Goal: Check status: Check status

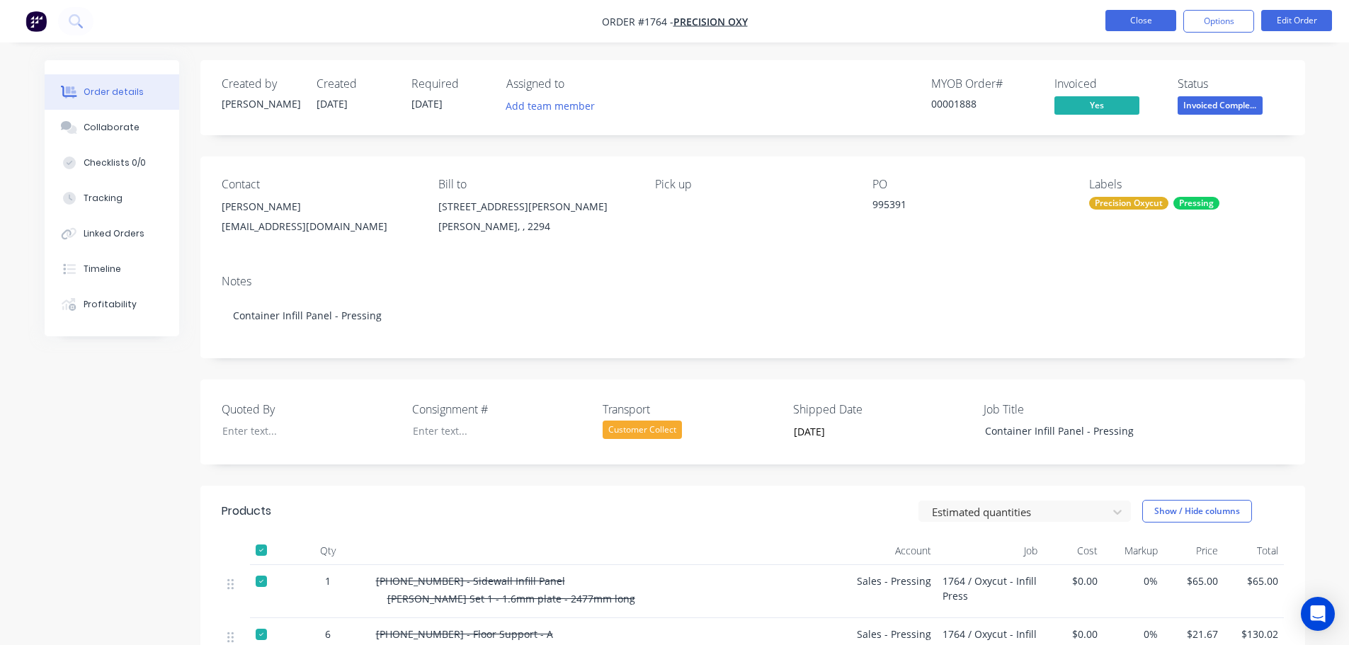
click at [1128, 24] on button "Close" at bounding box center [1140, 20] width 71 height 21
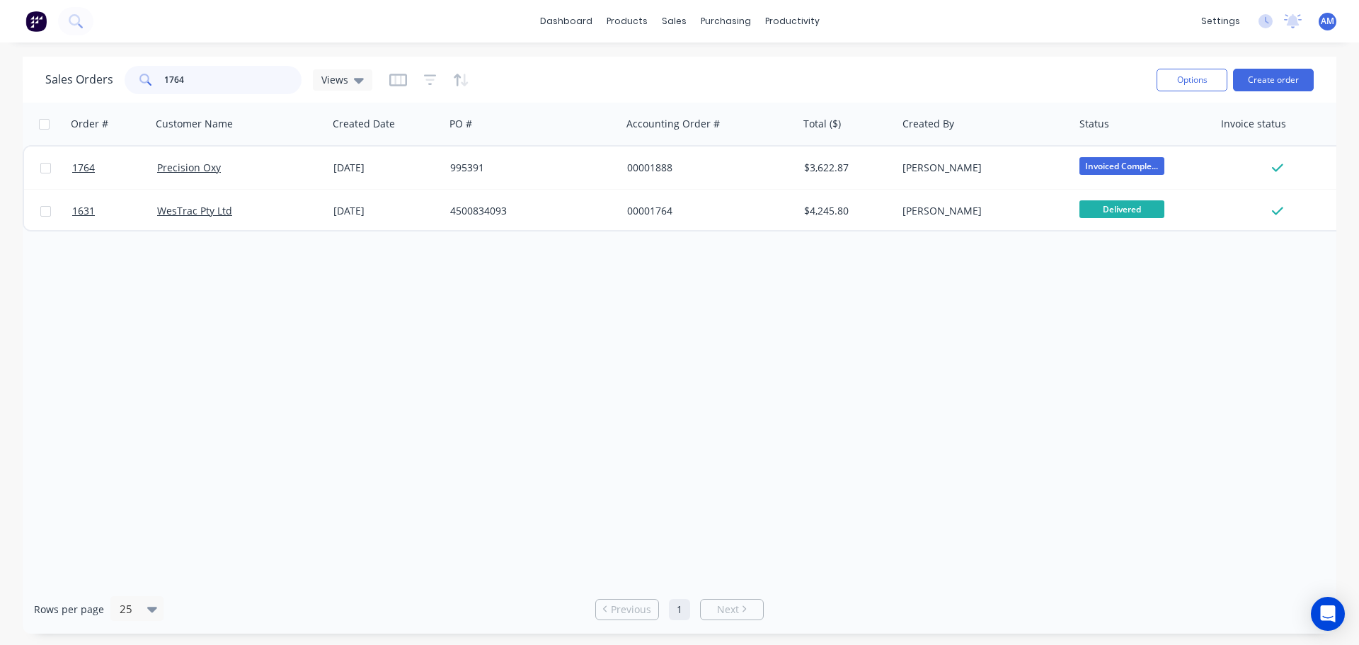
drag, startPoint x: 200, startPoint y: 84, endPoint x: 153, endPoint y: 74, distance: 47.8
click at [153, 74] on div "1764" at bounding box center [213, 80] width 177 height 28
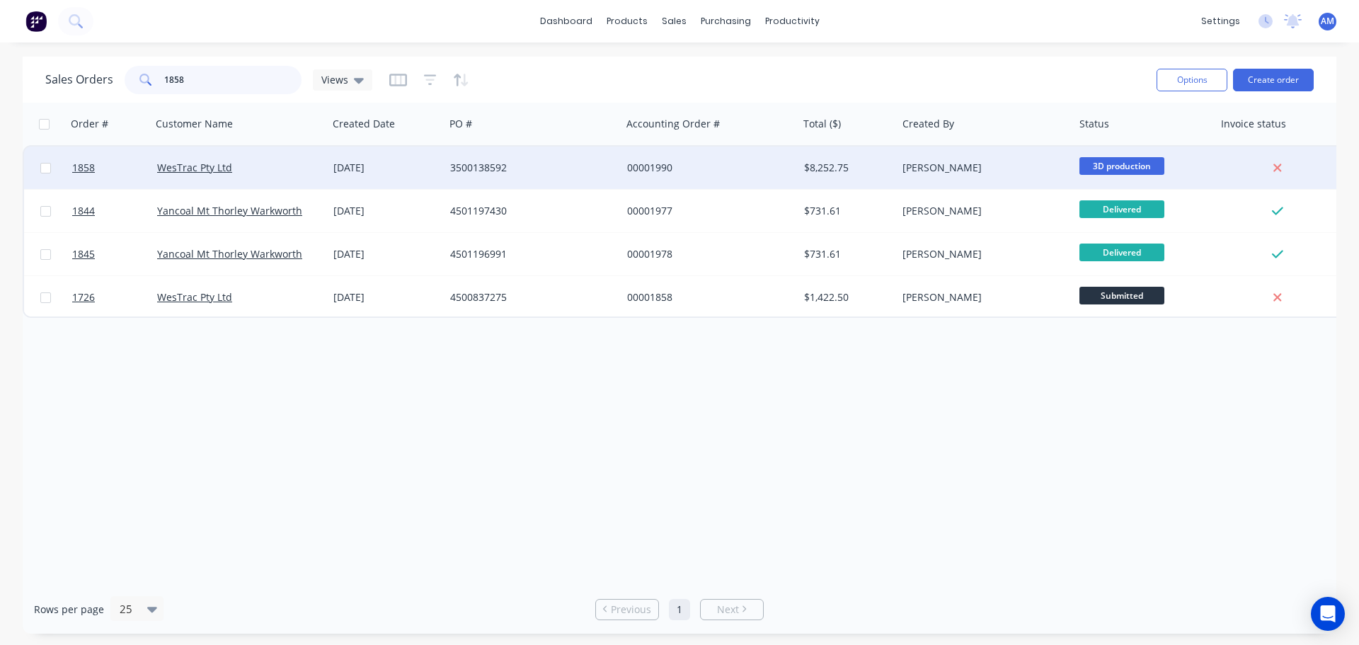
type input "1858"
click at [489, 166] on div "3500138592" at bounding box center [528, 168] width 157 height 14
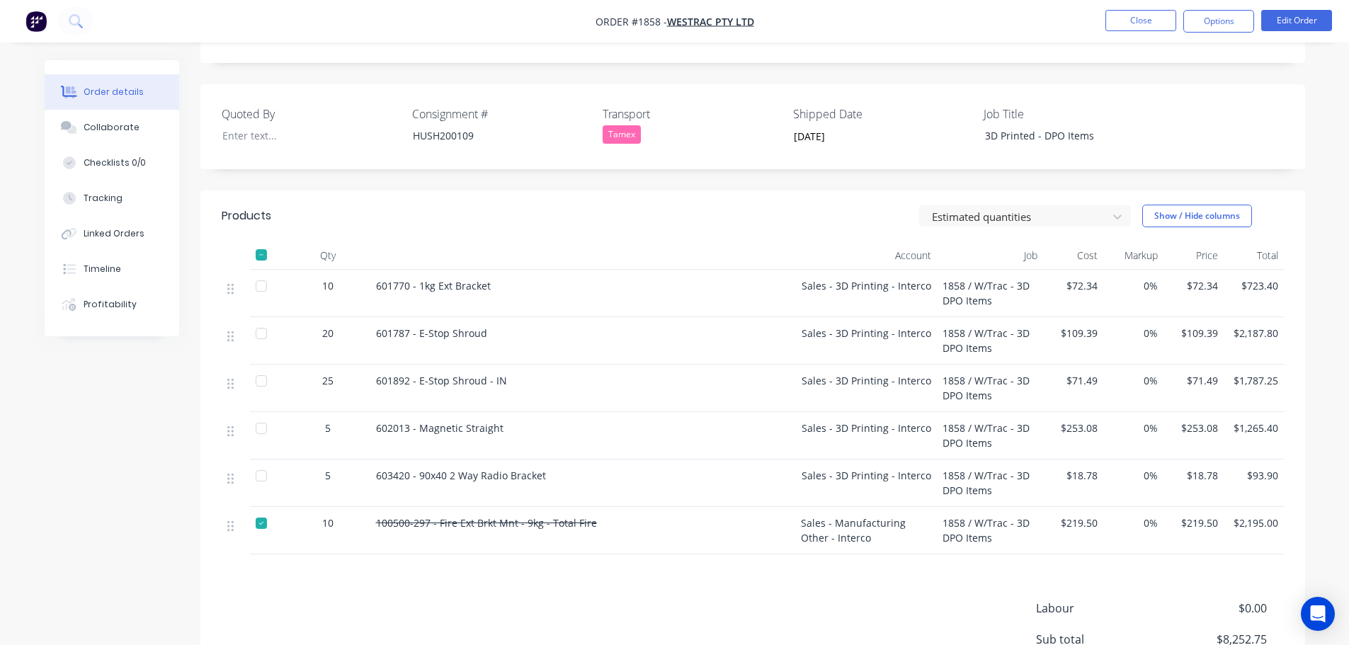
scroll to position [354, 0]
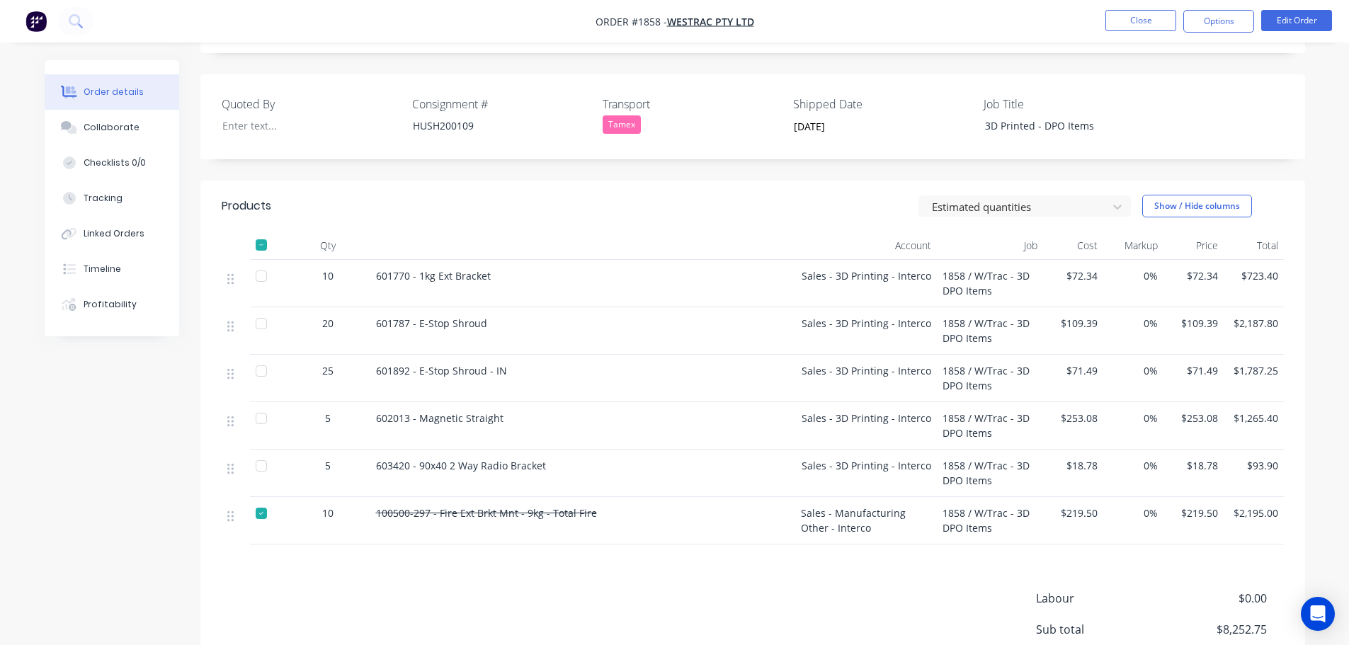
click at [263, 506] on div at bounding box center [261, 513] width 28 height 28
click at [1203, 28] on button "Options" at bounding box center [1218, 21] width 71 height 23
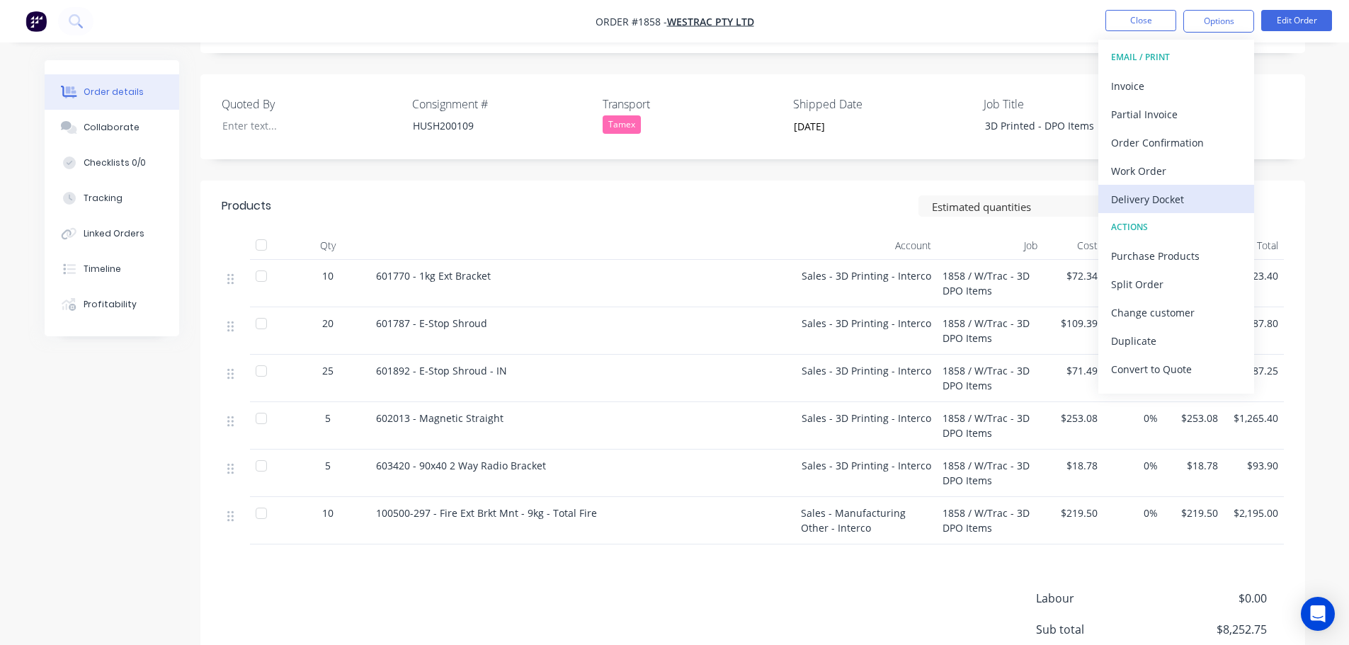
click at [1165, 195] on div "Delivery Docket" at bounding box center [1176, 199] width 130 height 21
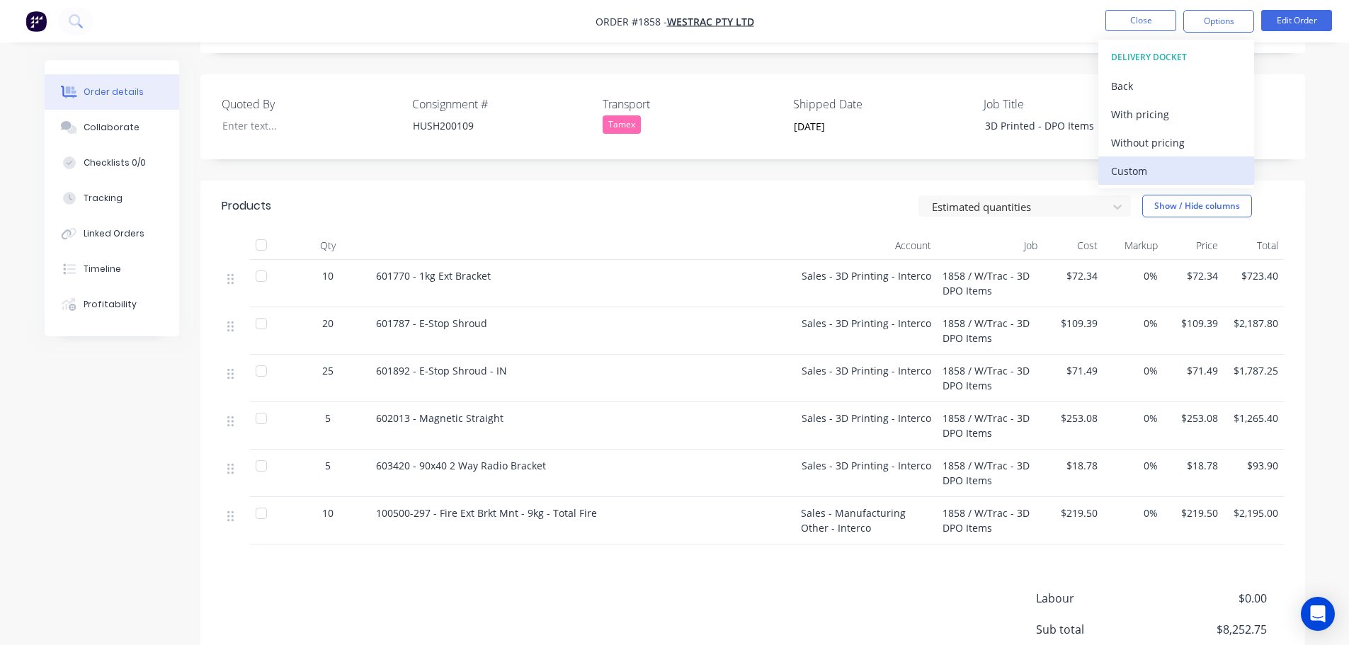
click at [1156, 172] on div "Custom" at bounding box center [1176, 171] width 130 height 21
click at [1156, 142] on div "Without pricing" at bounding box center [1176, 142] width 130 height 21
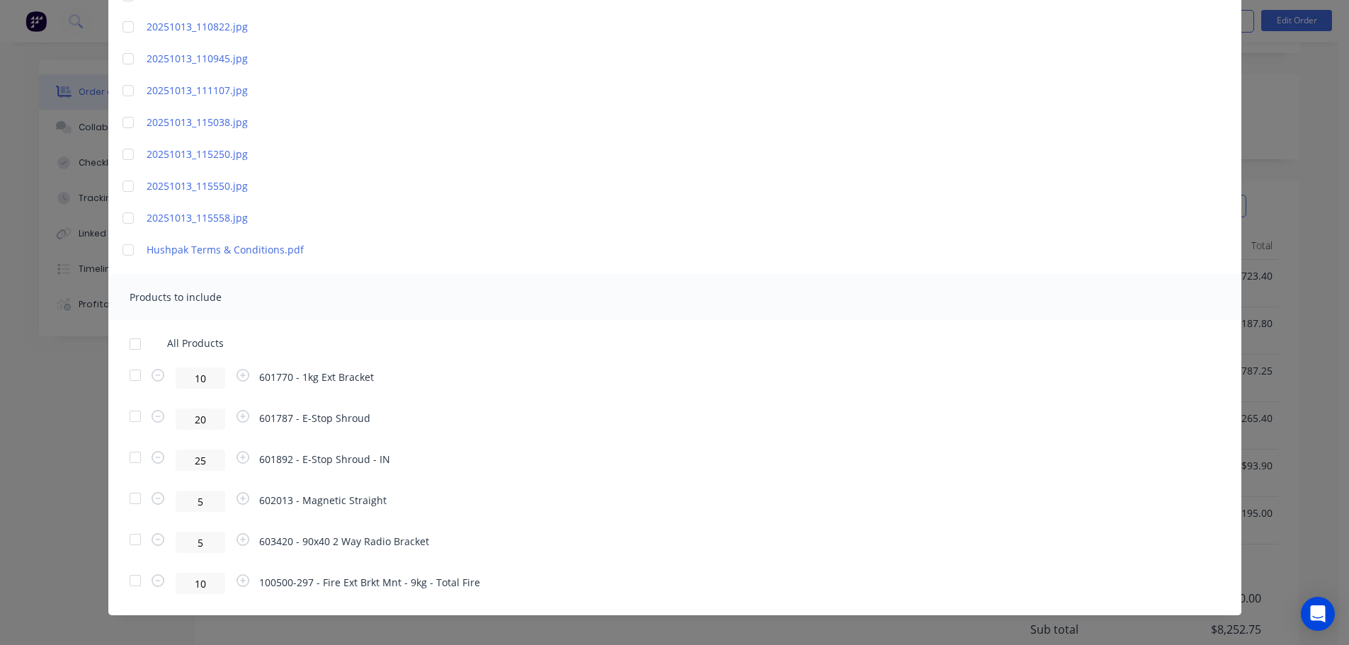
scroll to position [225, 0]
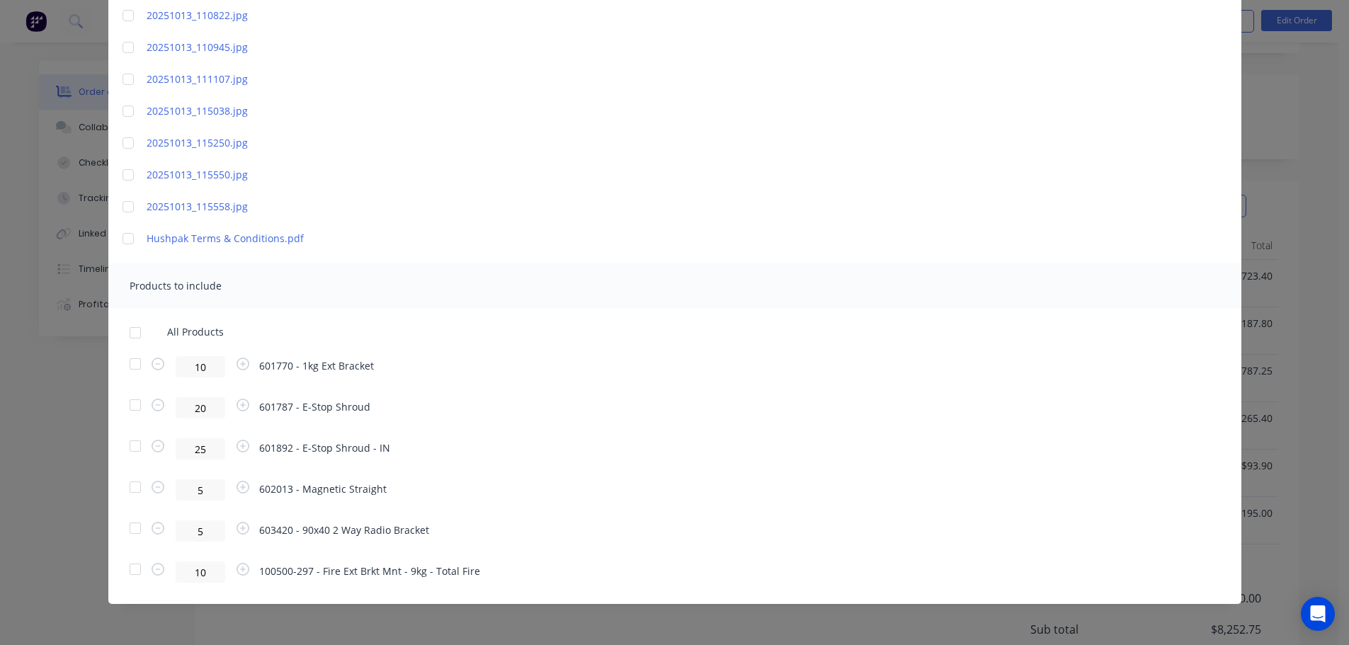
click at [137, 573] on div at bounding box center [135, 569] width 28 height 28
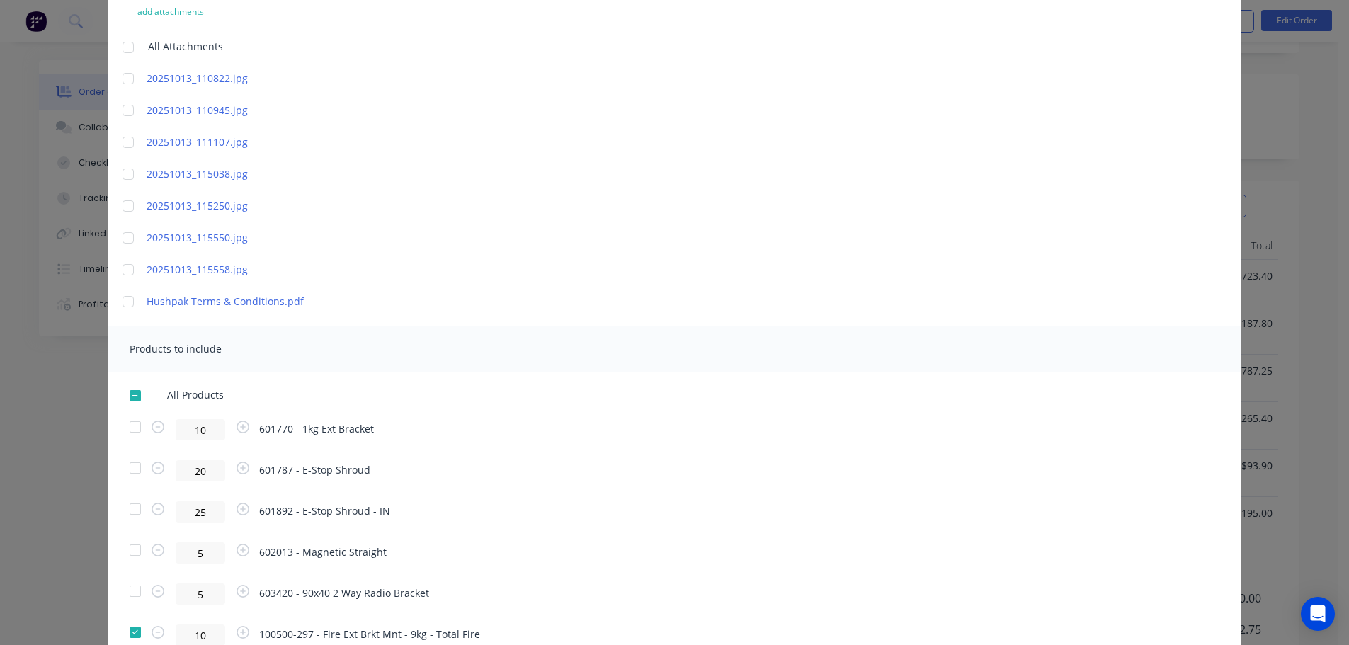
scroll to position [0, 0]
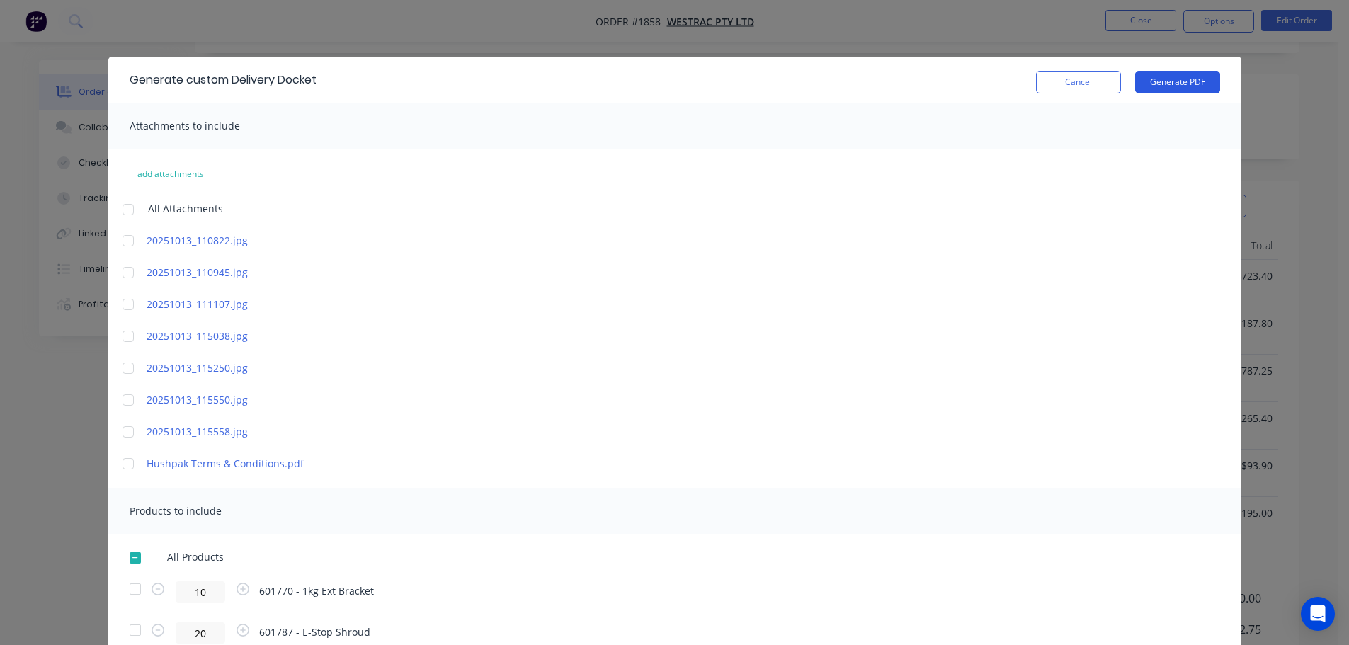
click at [1168, 82] on button "Generate PDF" at bounding box center [1177, 82] width 85 height 23
click at [1071, 73] on button "Cancel" at bounding box center [1078, 82] width 85 height 23
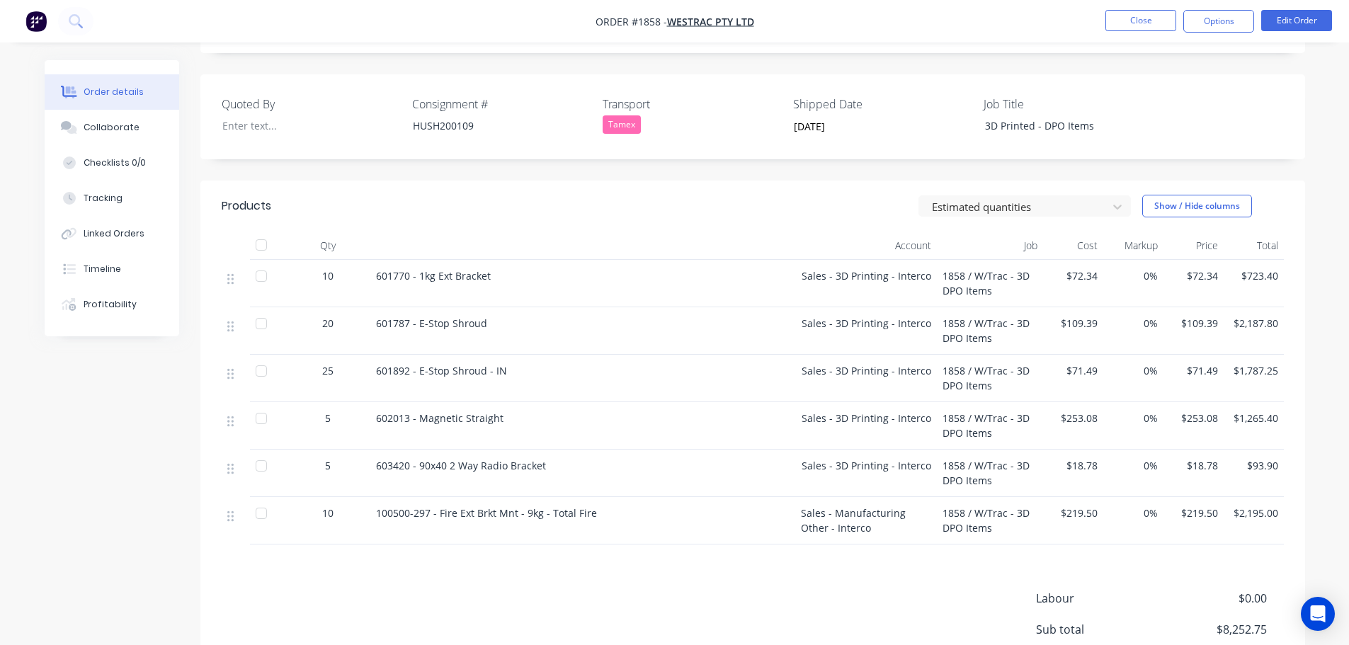
click at [251, 506] on div at bounding box center [261, 513] width 28 height 28
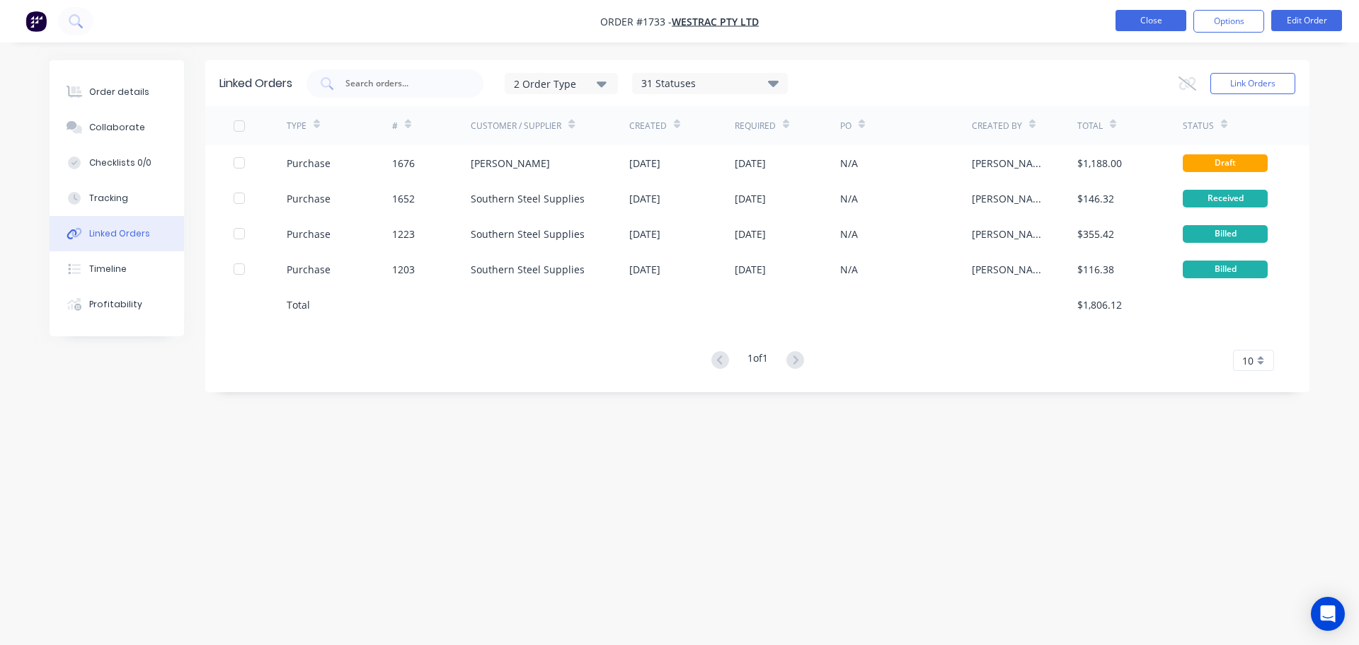
click at [1157, 21] on button "Close" at bounding box center [1151, 20] width 71 height 21
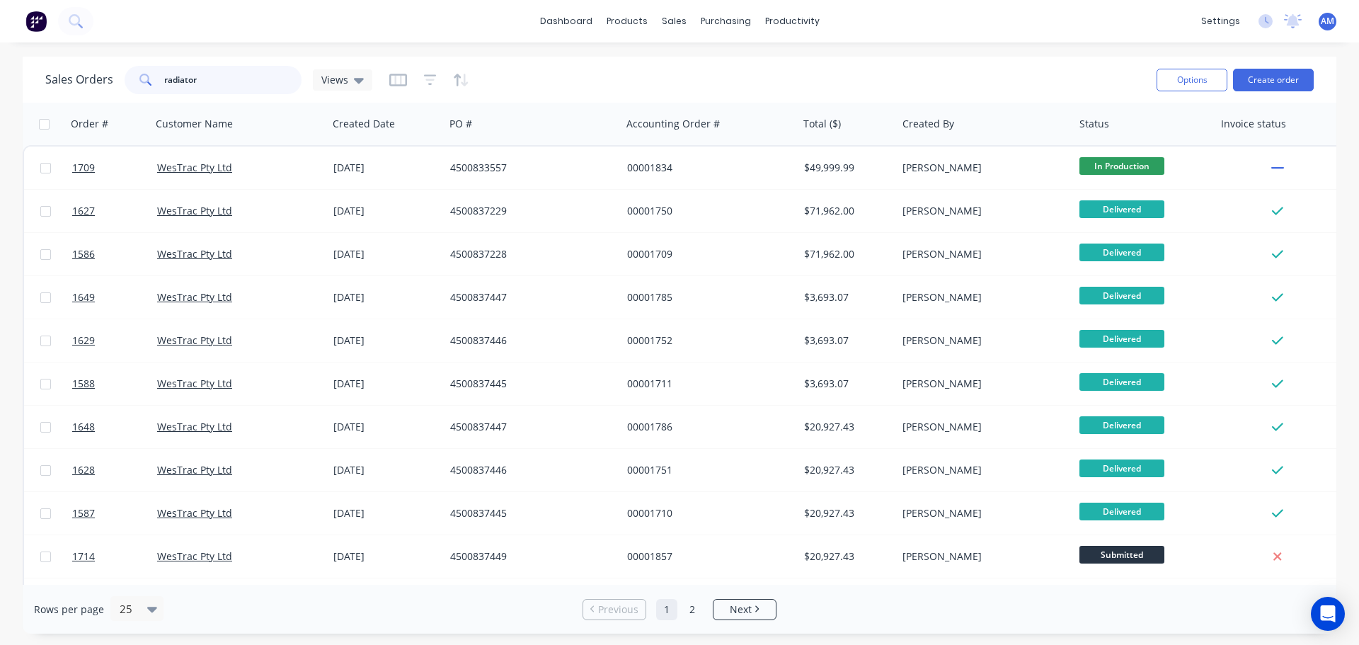
drag, startPoint x: 202, startPoint y: 77, endPoint x: 120, endPoint y: 91, distance: 82.5
click at [120, 91] on div "Sales Orders radiator Views" at bounding box center [208, 80] width 327 height 28
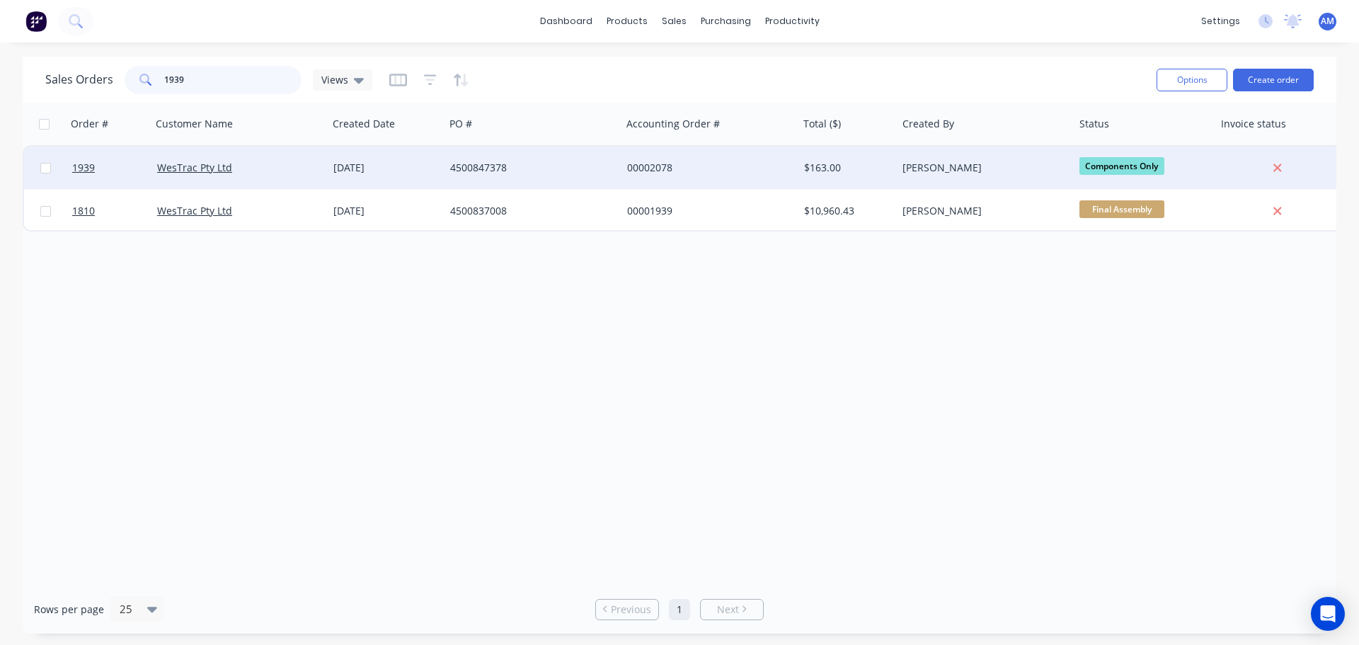
type input "1939"
click at [480, 163] on div "4500847378" at bounding box center [528, 168] width 157 height 14
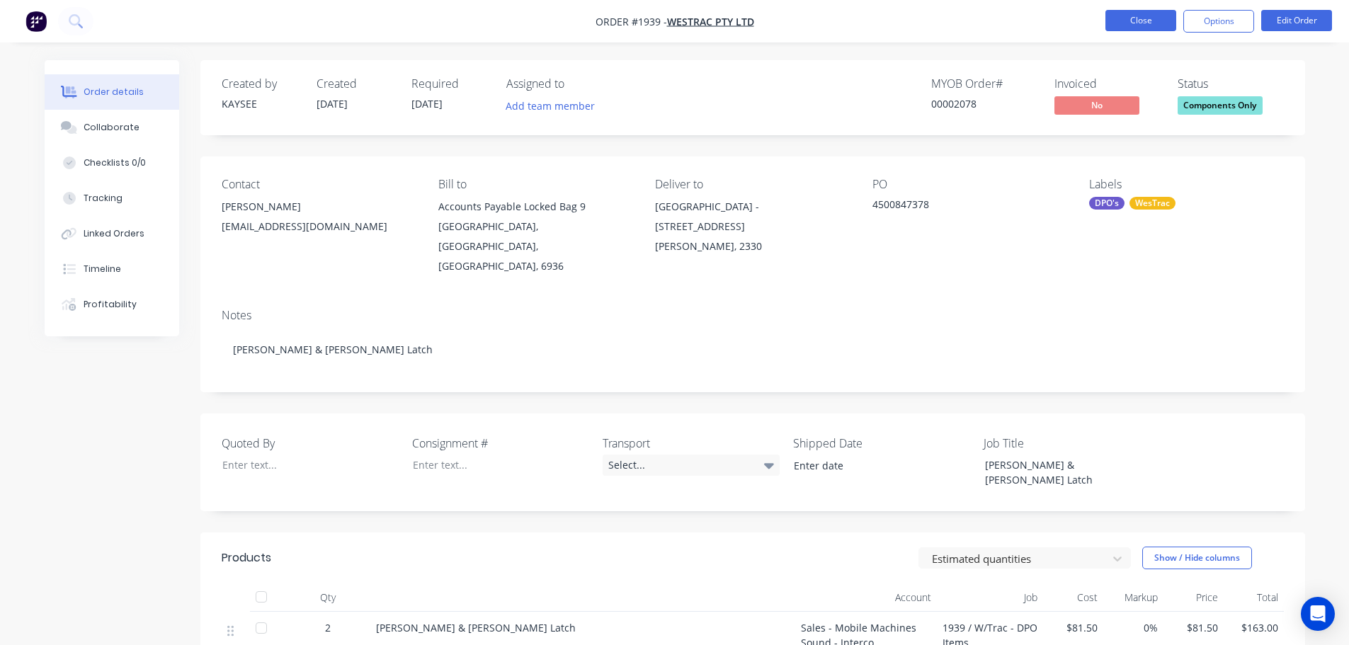
click at [1129, 18] on button "Close" at bounding box center [1140, 20] width 71 height 21
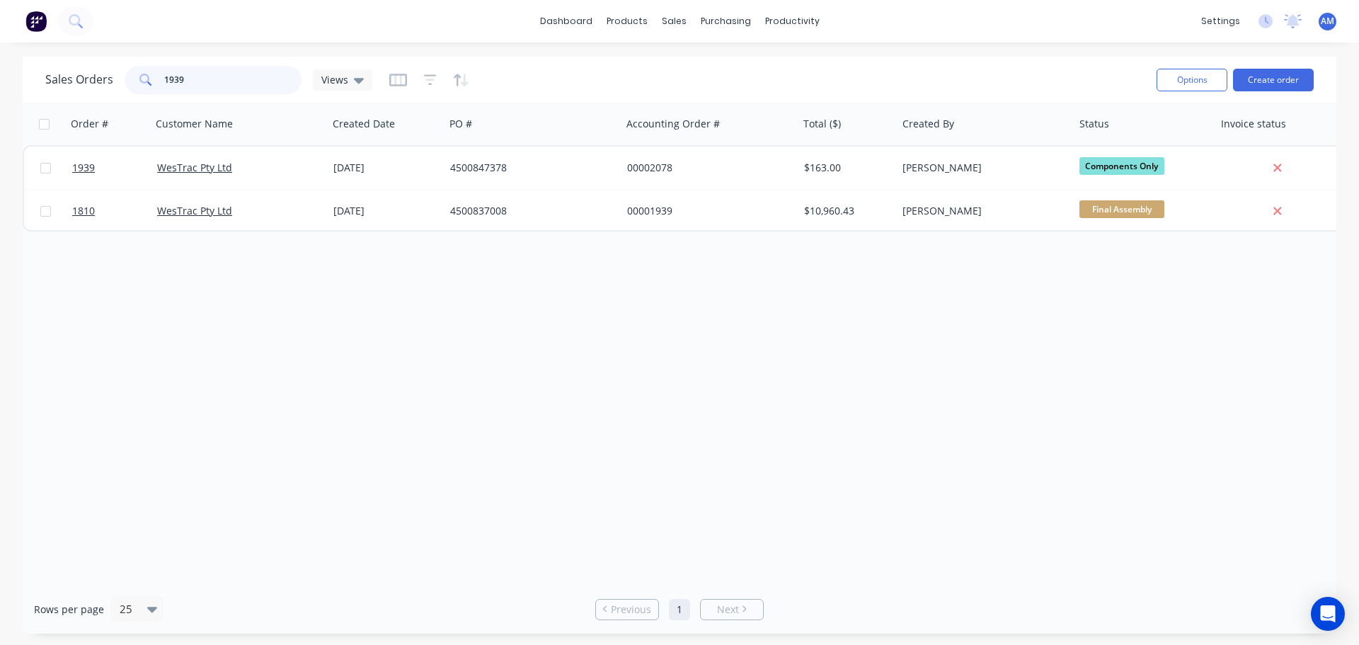
drag, startPoint x: 198, startPoint y: 76, endPoint x: 141, endPoint y: 76, distance: 56.6
click at [141, 76] on div "1939" at bounding box center [213, 80] width 177 height 28
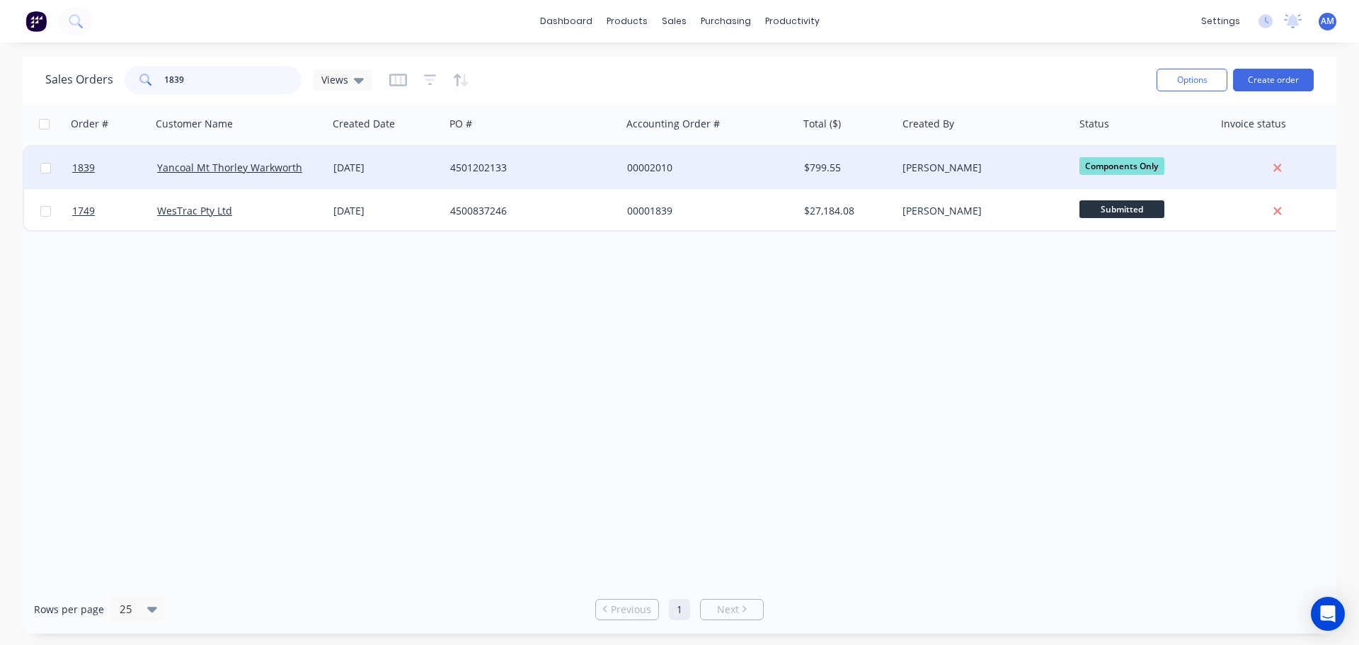
type input "1839"
click at [642, 166] on div "00002010" at bounding box center [705, 168] width 157 height 14
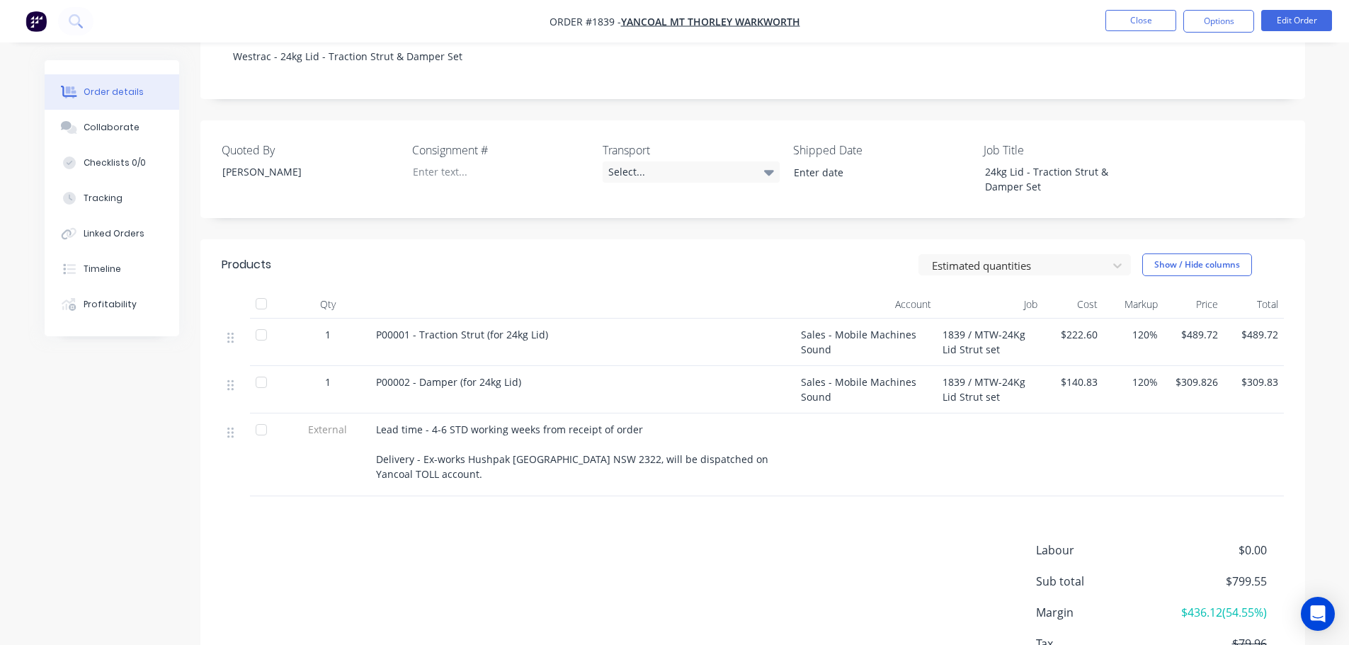
scroll to position [283, 0]
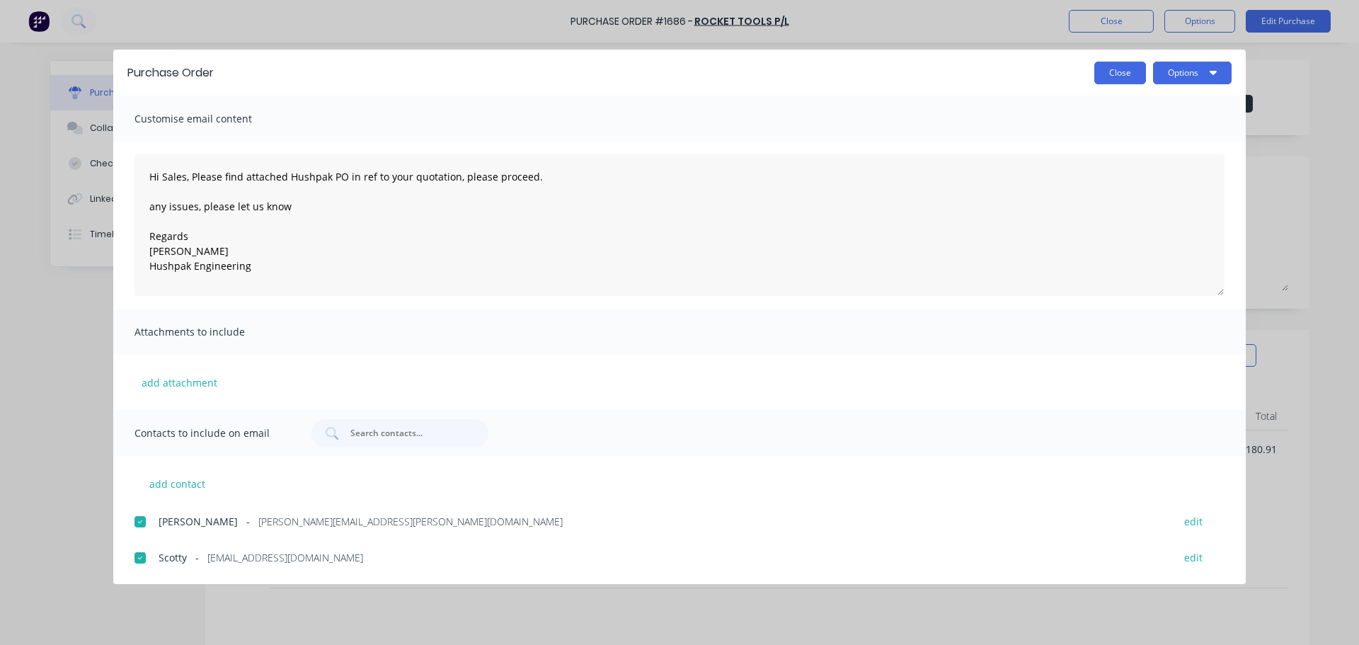
click at [1117, 74] on button "Close" at bounding box center [1121, 73] width 52 height 23
type textarea "x"
